Goal: Task Accomplishment & Management: Manage account settings

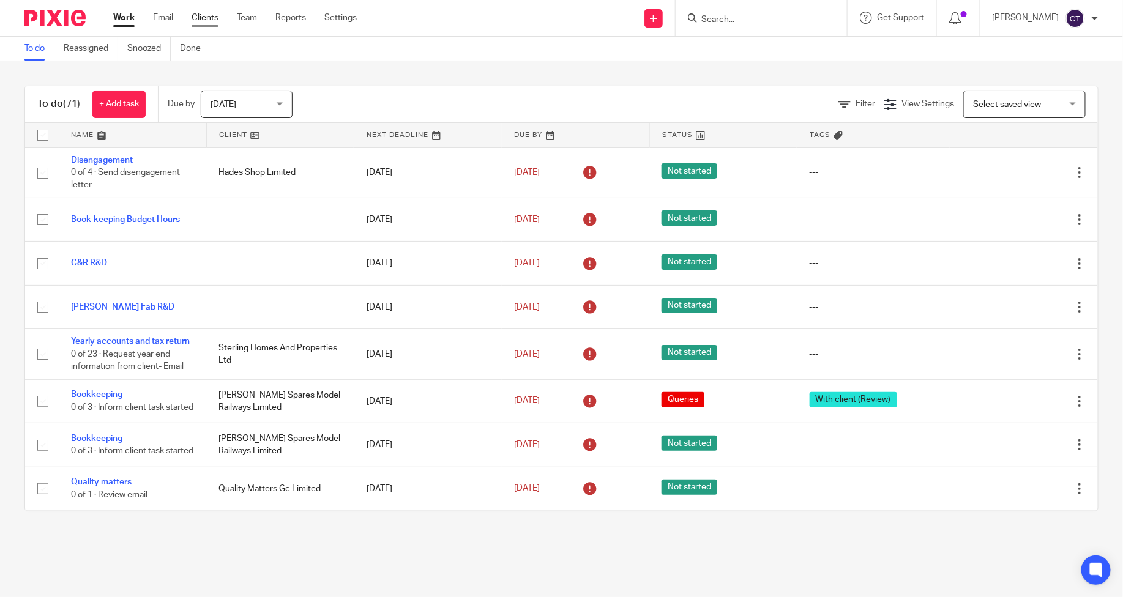
click at [203, 16] on link "Clients" at bounding box center [205, 18] width 27 height 12
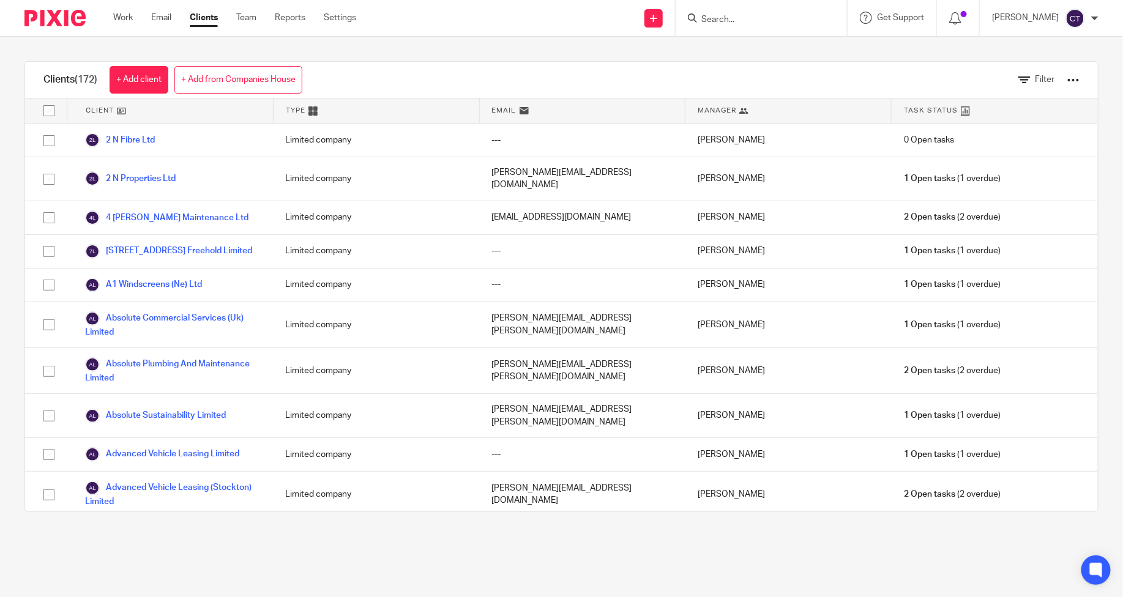
click at [1067, 80] on div at bounding box center [1073, 80] width 12 height 12
click at [972, 127] on link "Update dates using Companies House" at bounding box center [971, 126] width 170 height 18
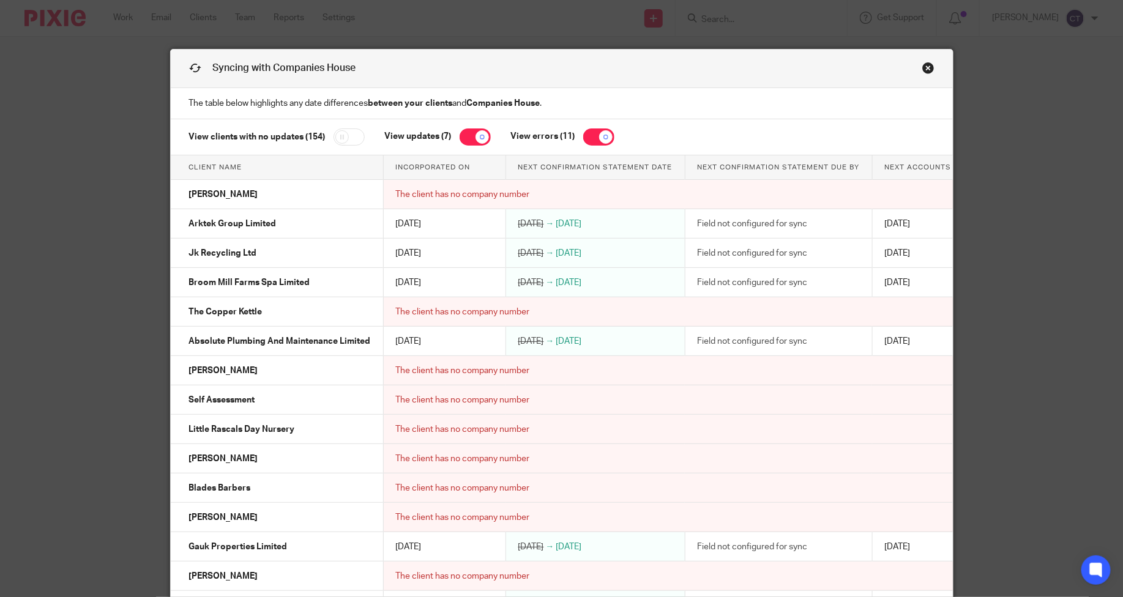
scroll to position [222, 0]
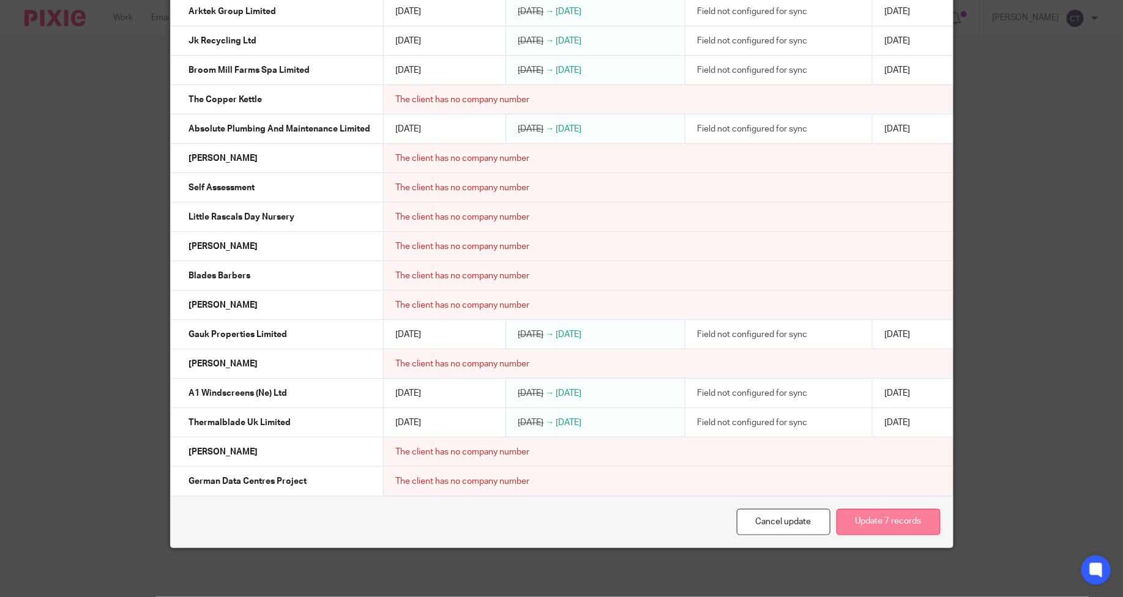
click at [879, 525] on button "Update 7 records" at bounding box center [888, 522] width 104 height 26
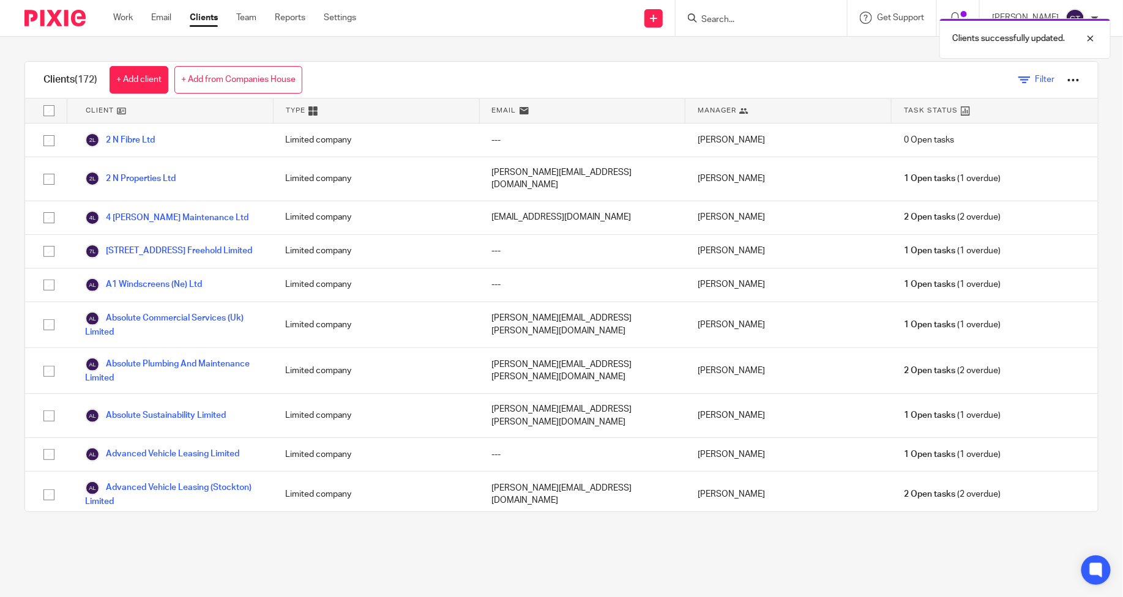
click at [1035, 80] on span "Filter" at bounding box center [1045, 79] width 20 height 9
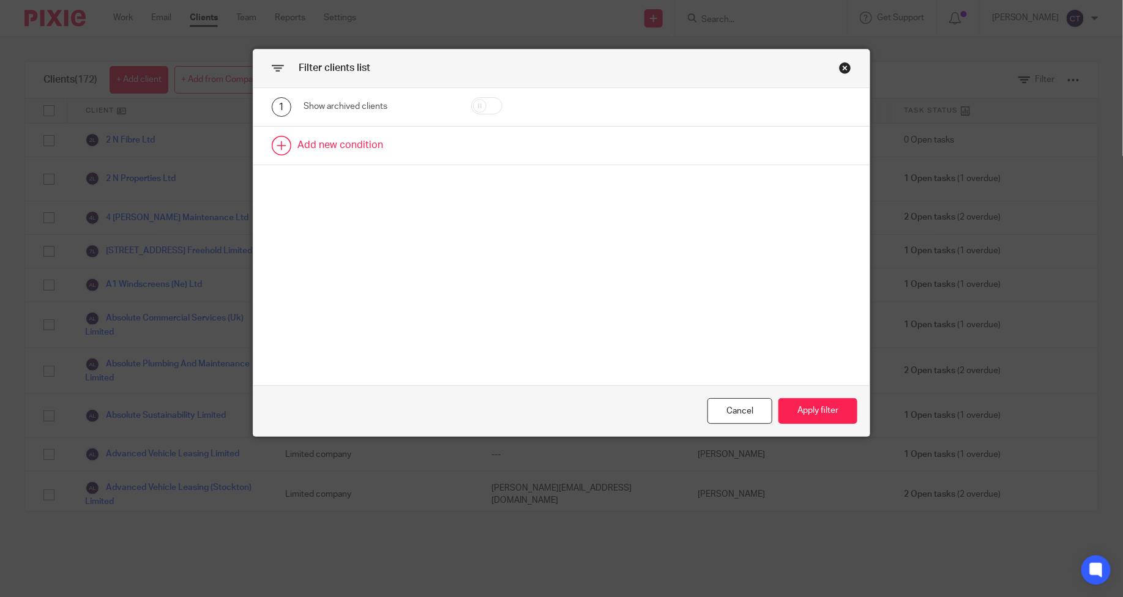
click at [335, 140] on link at bounding box center [561, 146] width 616 height 38
click at [354, 157] on div "Field" at bounding box center [368, 149] width 111 height 26
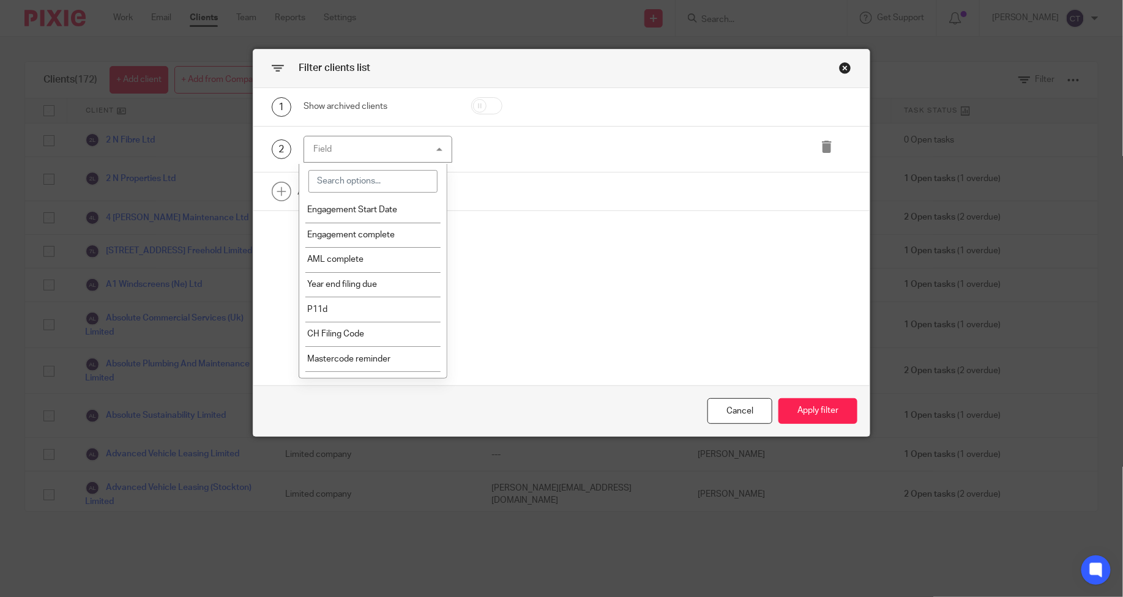
scroll to position [508, 0]
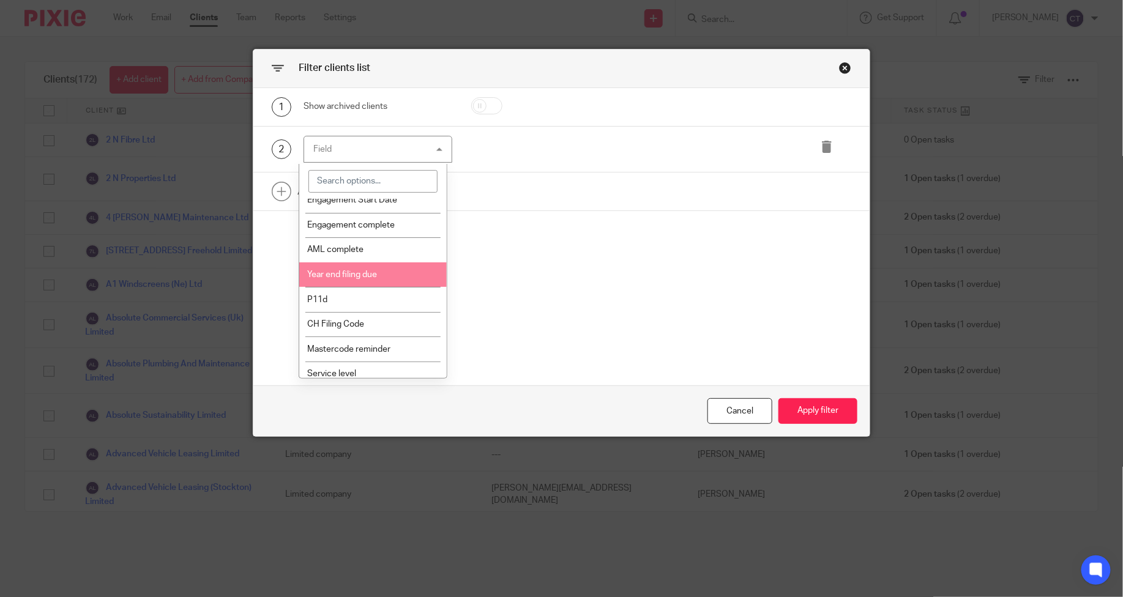
drag, startPoint x: 373, startPoint y: 289, endPoint x: 387, endPoint y: 279, distance: 17.0
click at [373, 288] on li "Year end filing due" at bounding box center [372, 275] width 147 height 25
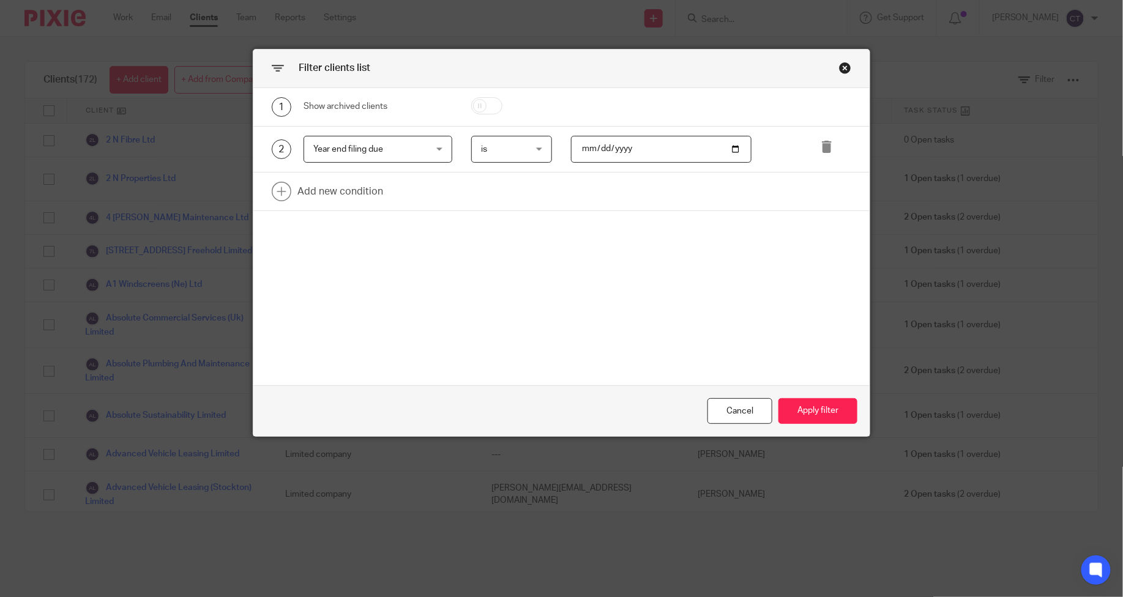
click at [731, 146] on input "date" at bounding box center [661, 150] width 181 height 28
type input "2025-08-31"
click at [811, 410] on button "Apply filter" at bounding box center [817, 411] width 79 height 26
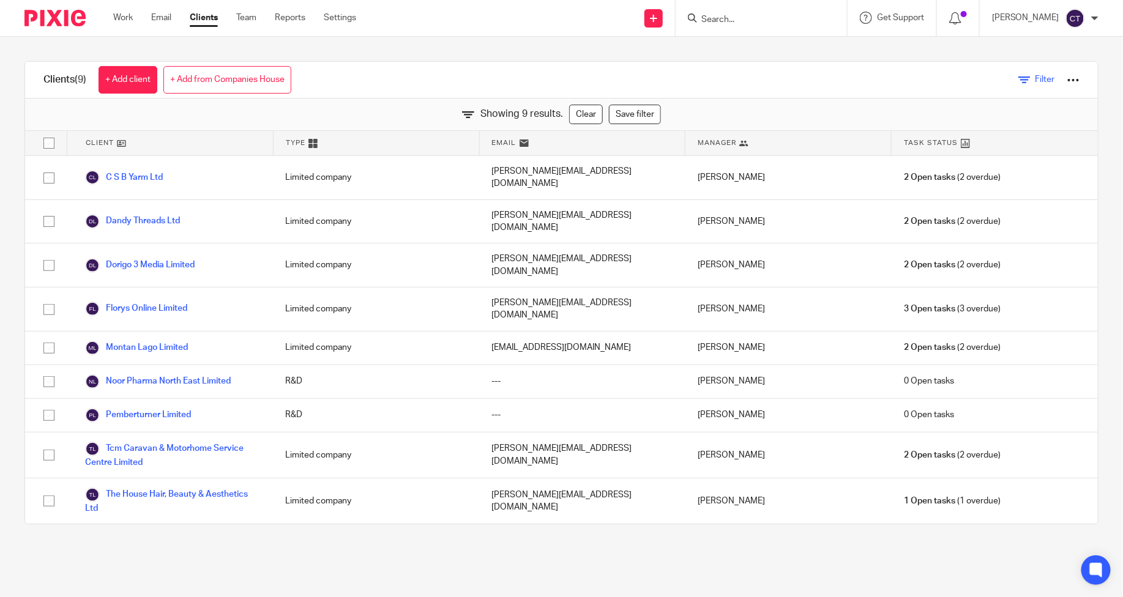
click at [1035, 75] on span "Filter" at bounding box center [1045, 79] width 20 height 9
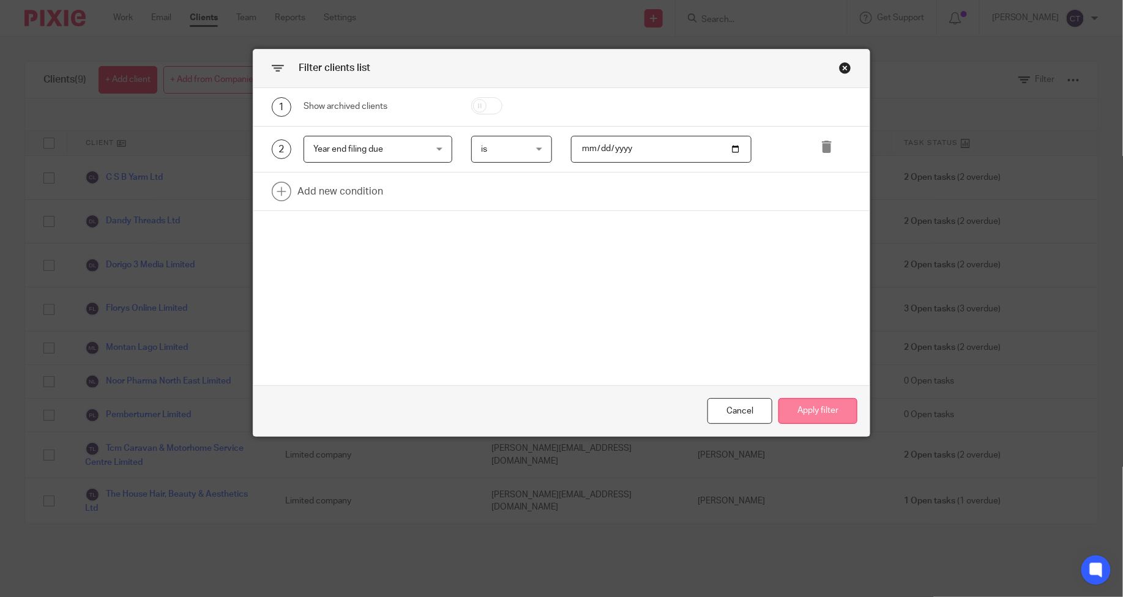
click at [813, 414] on button "Apply filter" at bounding box center [817, 411] width 79 height 26
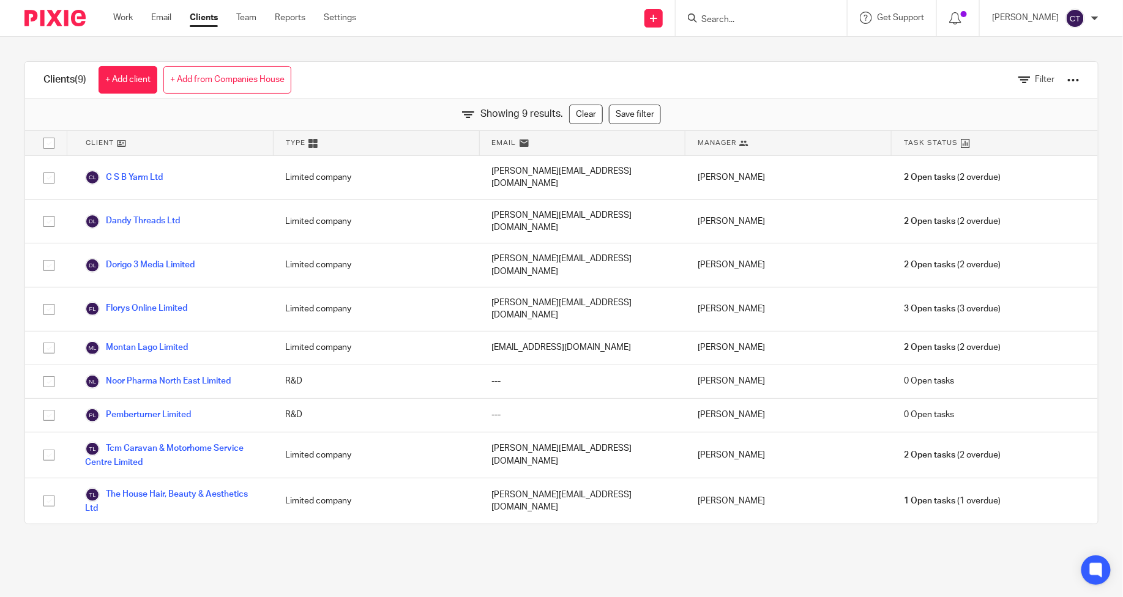
click at [733, 15] on input "Search" at bounding box center [755, 20] width 110 height 11
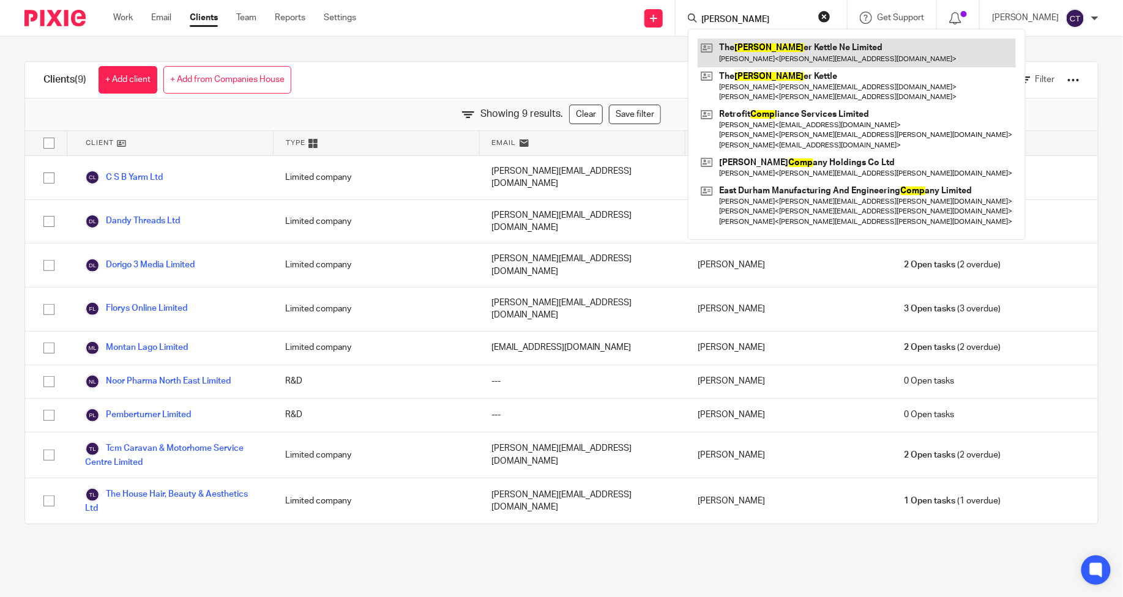
type input "copp"
click at [773, 45] on link at bounding box center [857, 53] width 318 height 28
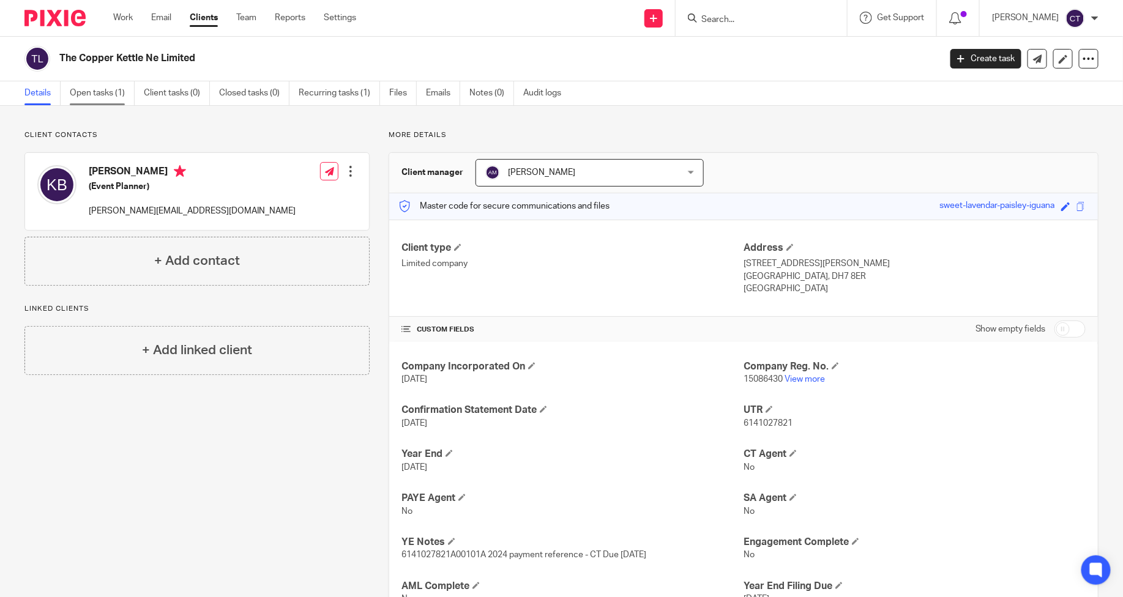
click at [101, 93] on link "Open tasks (1)" at bounding box center [102, 93] width 65 height 24
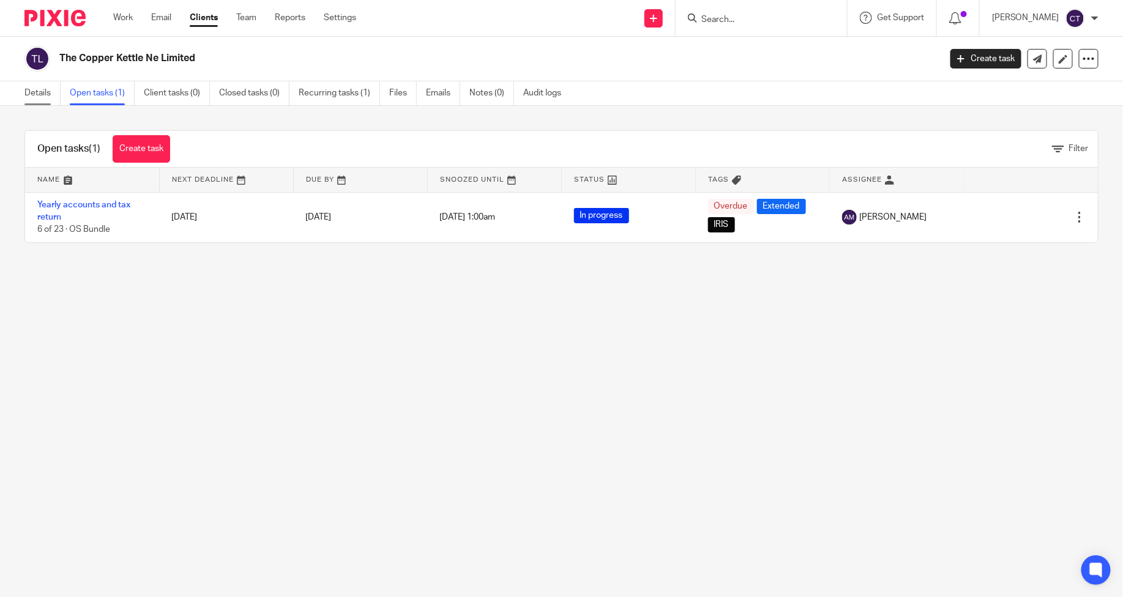
click at [28, 92] on link "Details" at bounding box center [42, 93] width 36 height 24
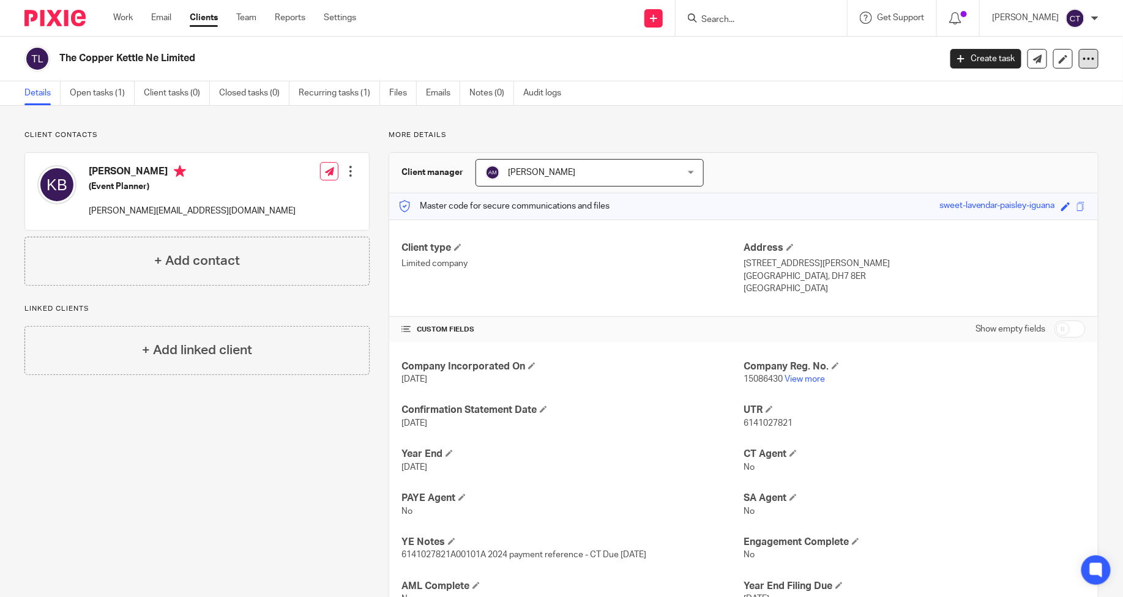
click at [1082, 57] on icon at bounding box center [1088, 59] width 12 height 12
click at [203, 20] on link "Clients" at bounding box center [204, 18] width 28 height 12
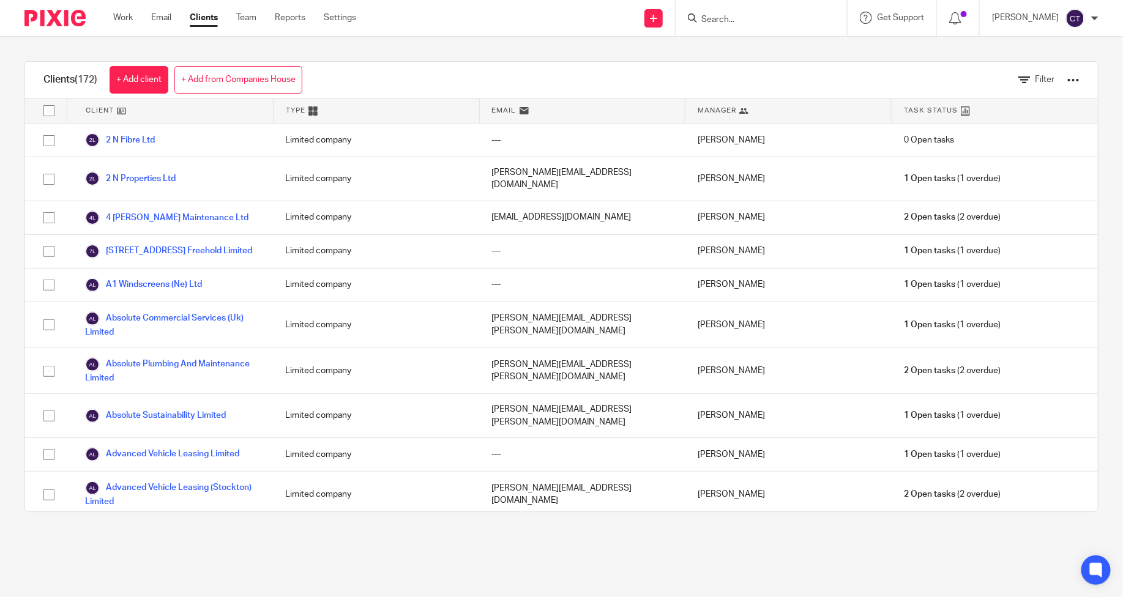
click at [1067, 80] on div at bounding box center [1073, 80] width 12 height 12
click at [931, 130] on link "Update dates using Companies House" at bounding box center [971, 126] width 170 height 18
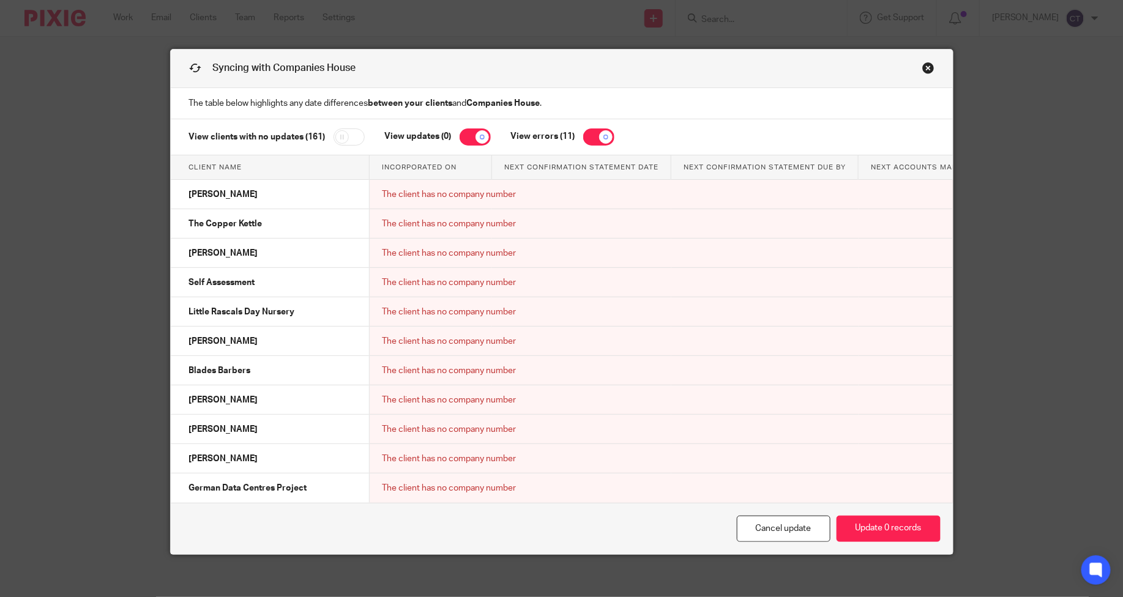
click at [922, 68] on link "Close this dialog window" at bounding box center [928, 70] width 12 height 17
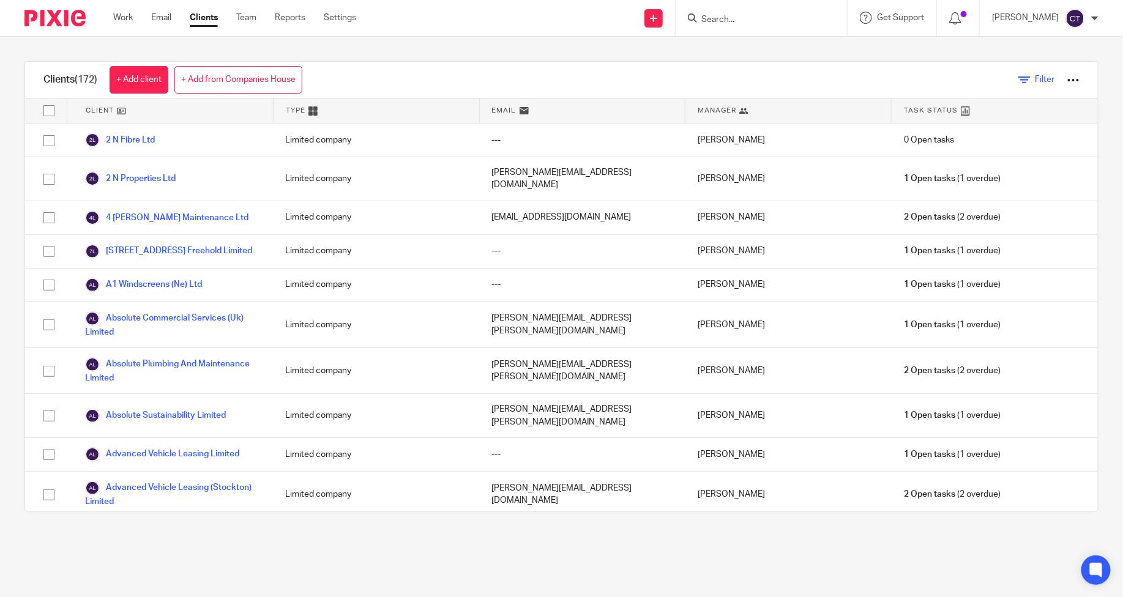
click at [1018, 81] on link "Filter" at bounding box center [1036, 79] width 37 height 13
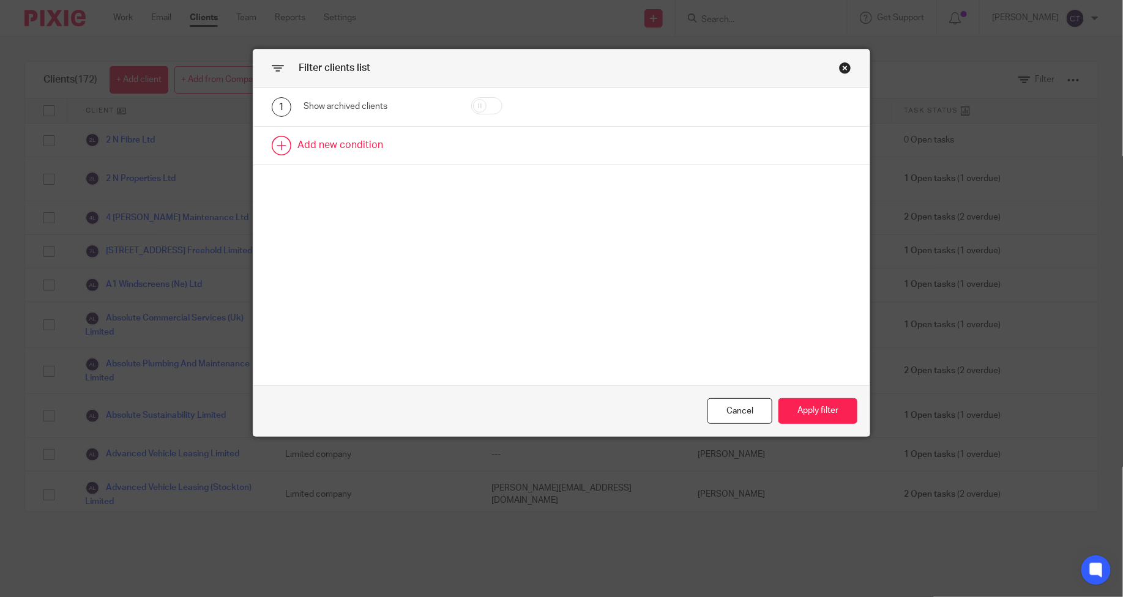
click at [341, 145] on link at bounding box center [561, 146] width 616 height 38
click at [370, 144] on div "Field" at bounding box center [368, 149] width 111 height 26
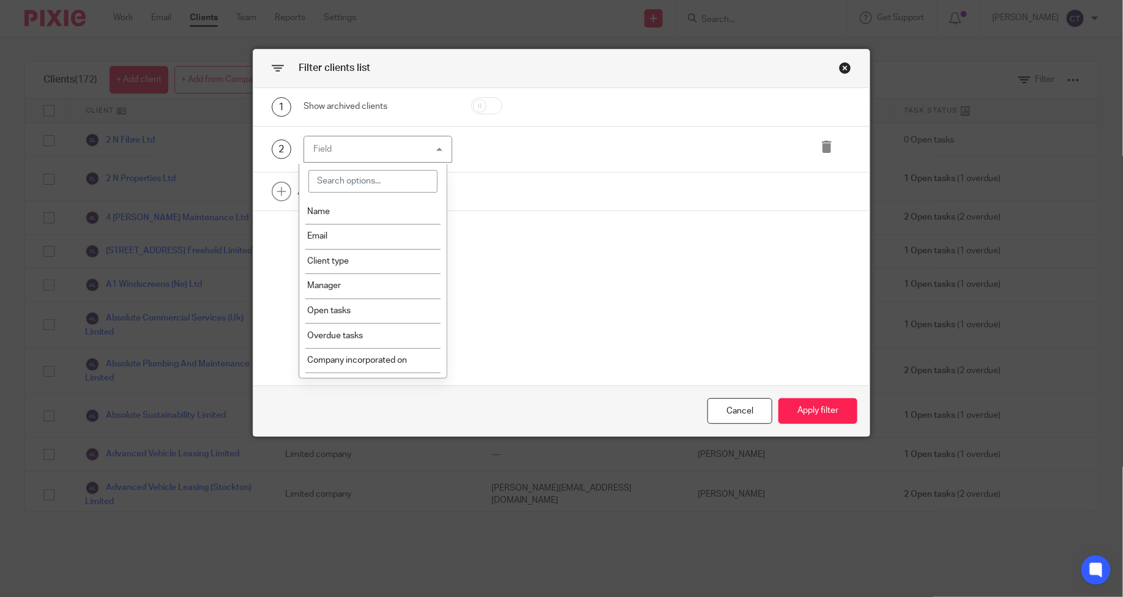
scroll to position [578, 0]
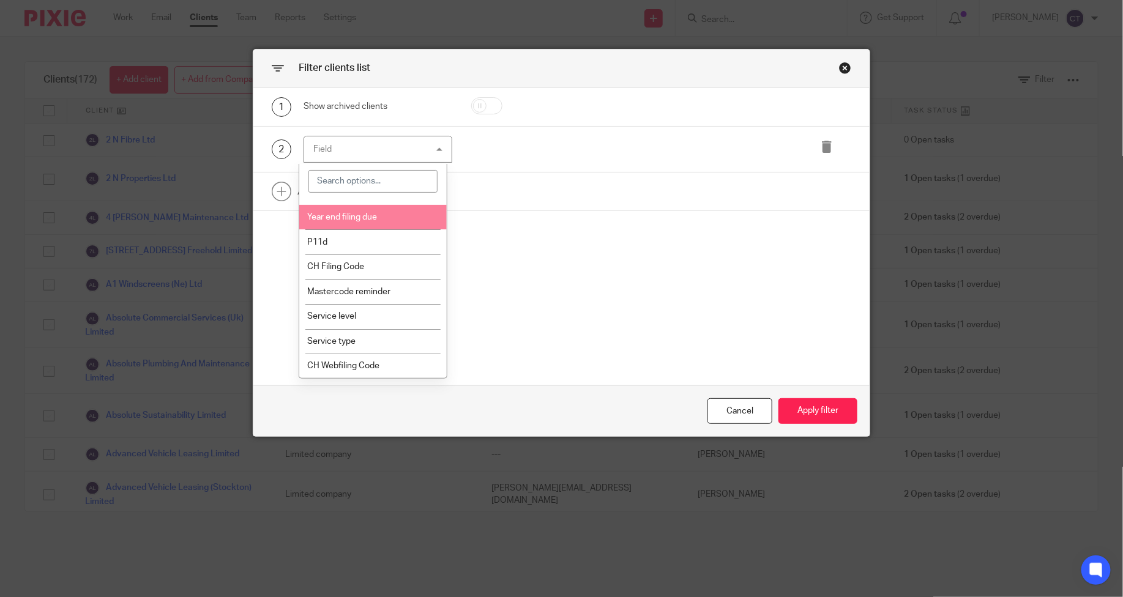
click at [356, 215] on span "Year end filing due" at bounding box center [342, 217] width 70 height 9
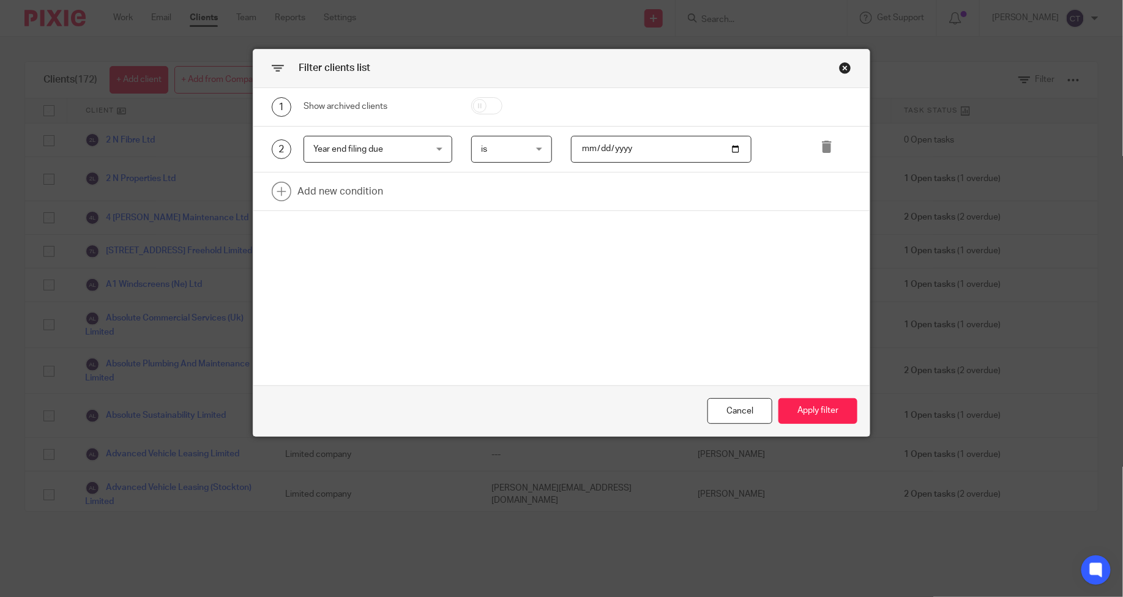
click at [521, 147] on span "is" at bounding box center [509, 149] width 56 height 26
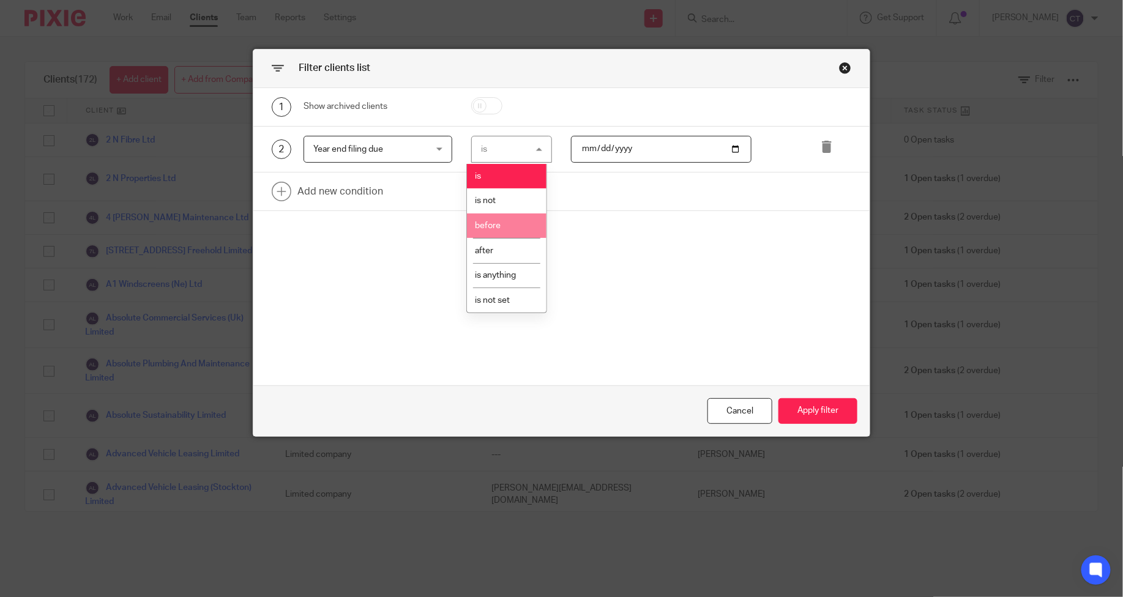
click at [502, 226] on li "before" at bounding box center [507, 226] width 80 height 25
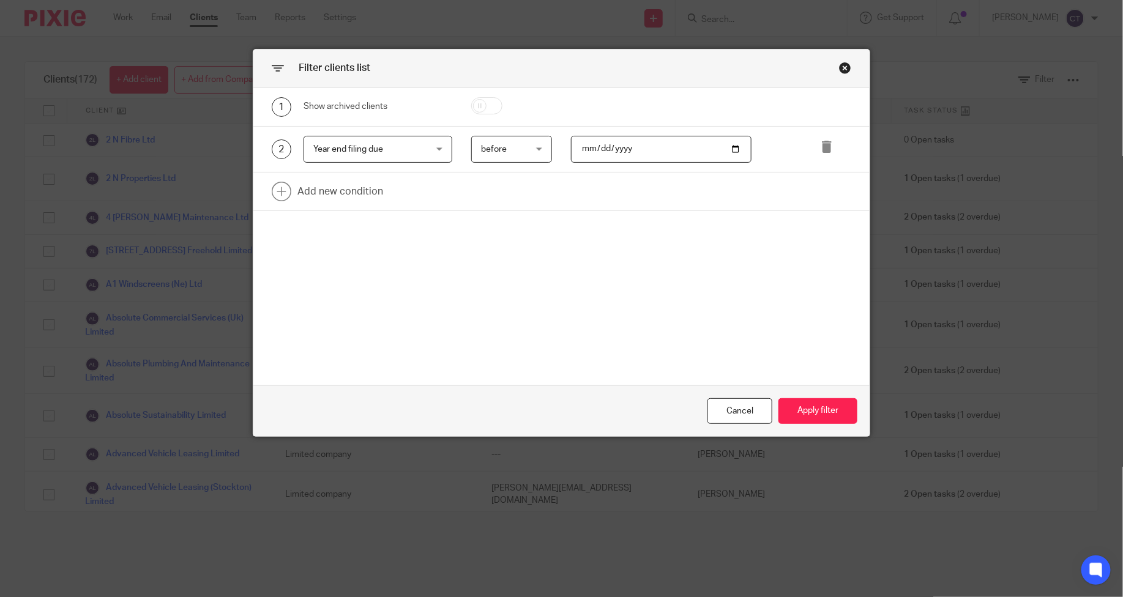
click at [674, 142] on input "date" at bounding box center [661, 150] width 181 height 28
click at [728, 143] on input "date" at bounding box center [661, 150] width 181 height 28
click at [727, 154] on input "date" at bounding box center [661, 150] width 181 height 28
type input "2025-08-31"
click at [817, 415] on button "Apply filter" at bounding box center [817, 411] width 79 height 26
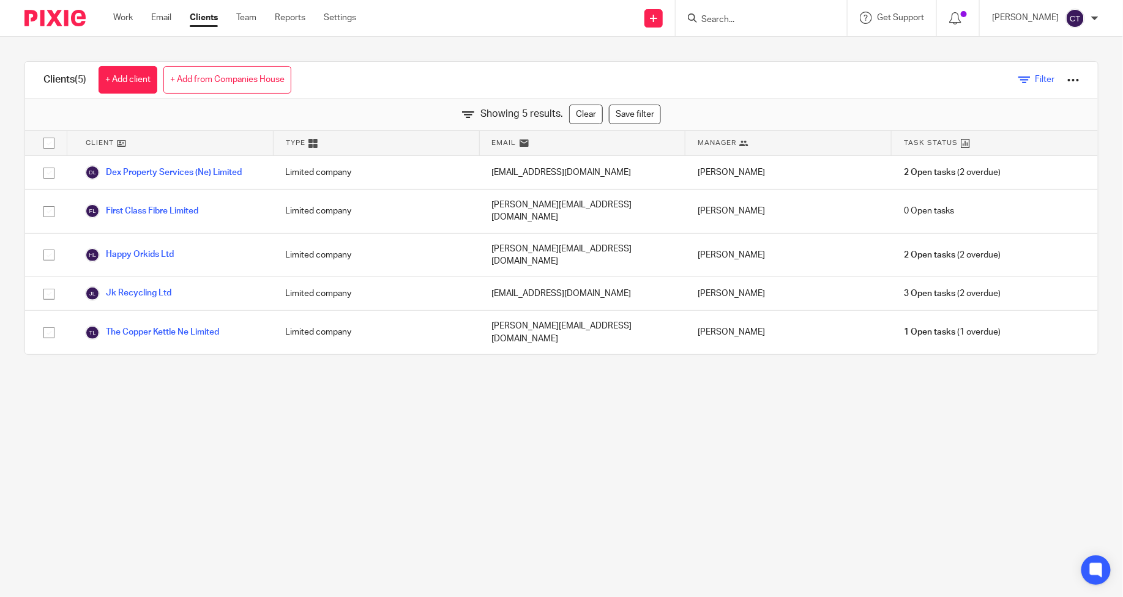
click at [1035, 78] on span "Filter" at bounding box center [1045, 79] width 20 height 9
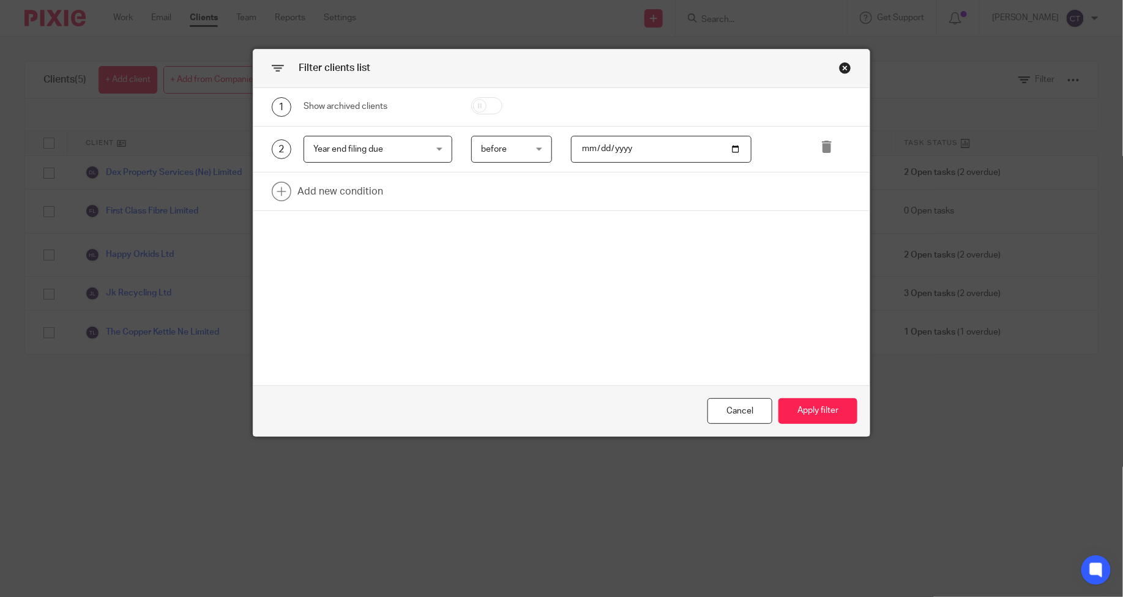
click at [732, 147] on input "2025-08-31" at bounding box center [661, 150] width 181 height 28
type input "2025-09-01"
click at [805, 404] on button "Apply filter" at bounding box center [817, 411] width 79 height 26
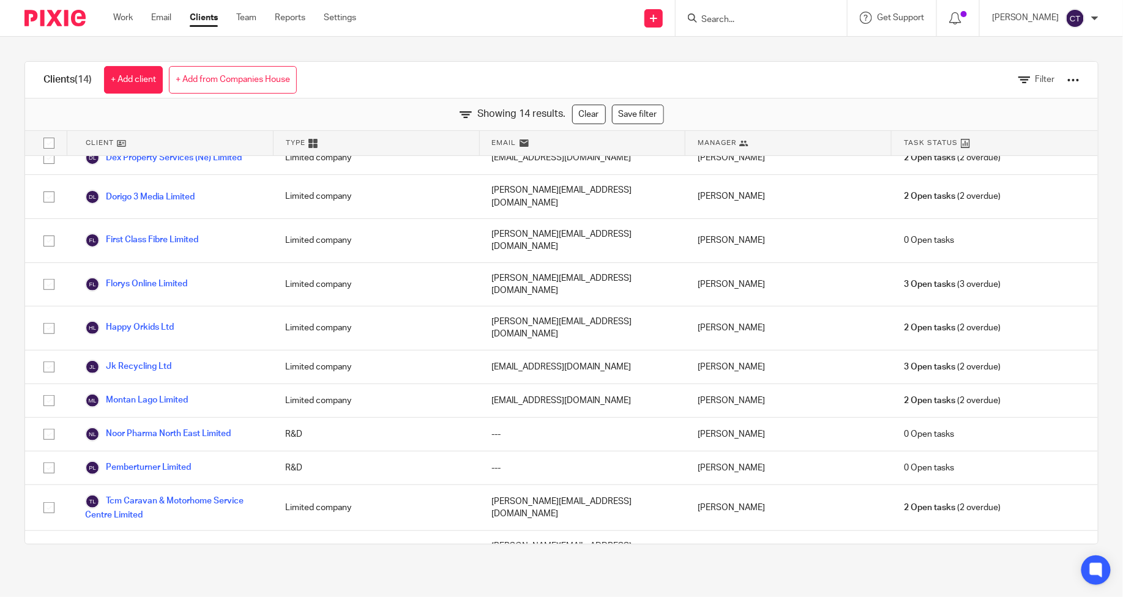
scroll to position [108, 0]
